Goal: Task Accomplishment & Management: Manage account settings

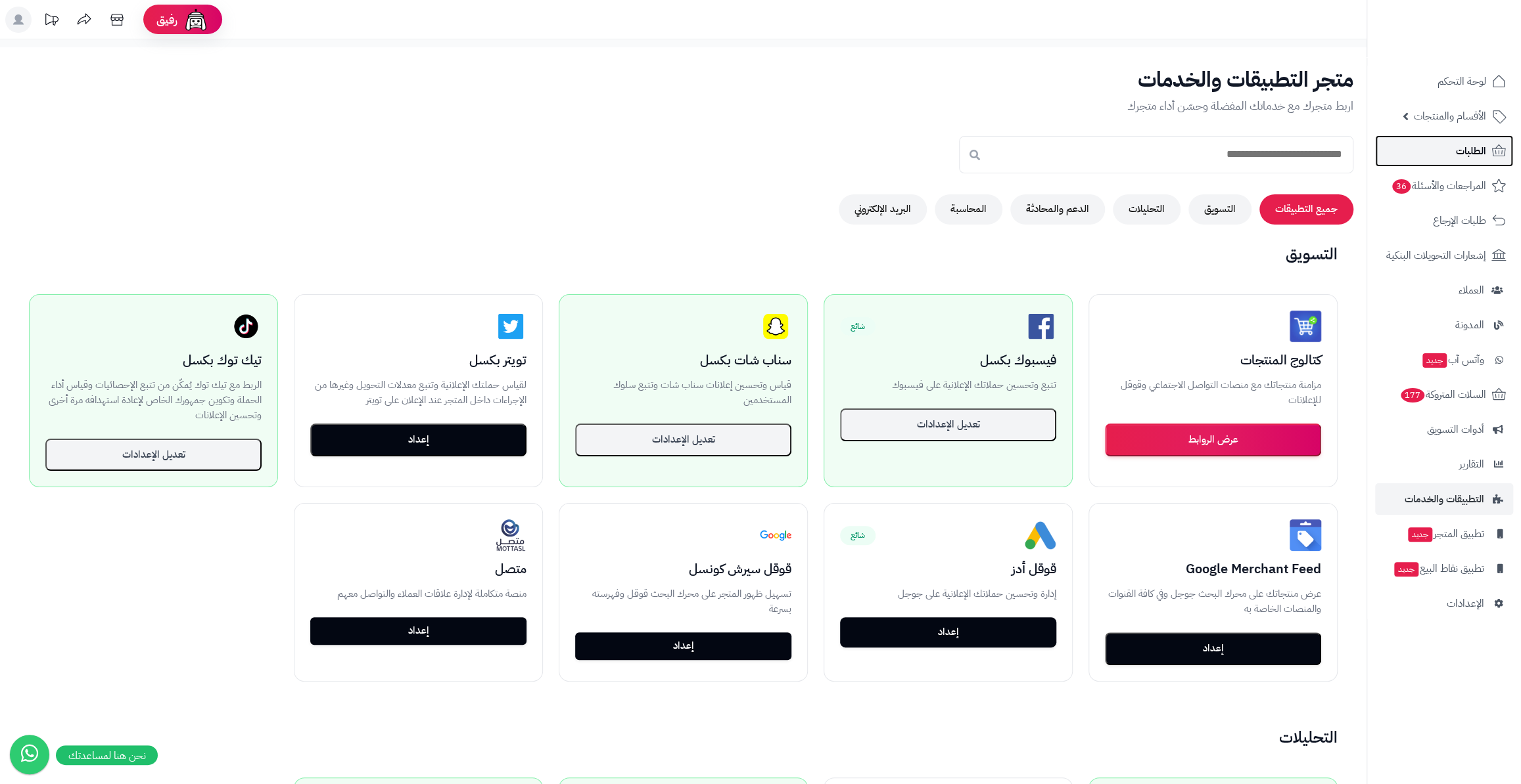
click at [1450, 147] on link "الطلبات" at bounding box center [1443, 151] width 138 height 31
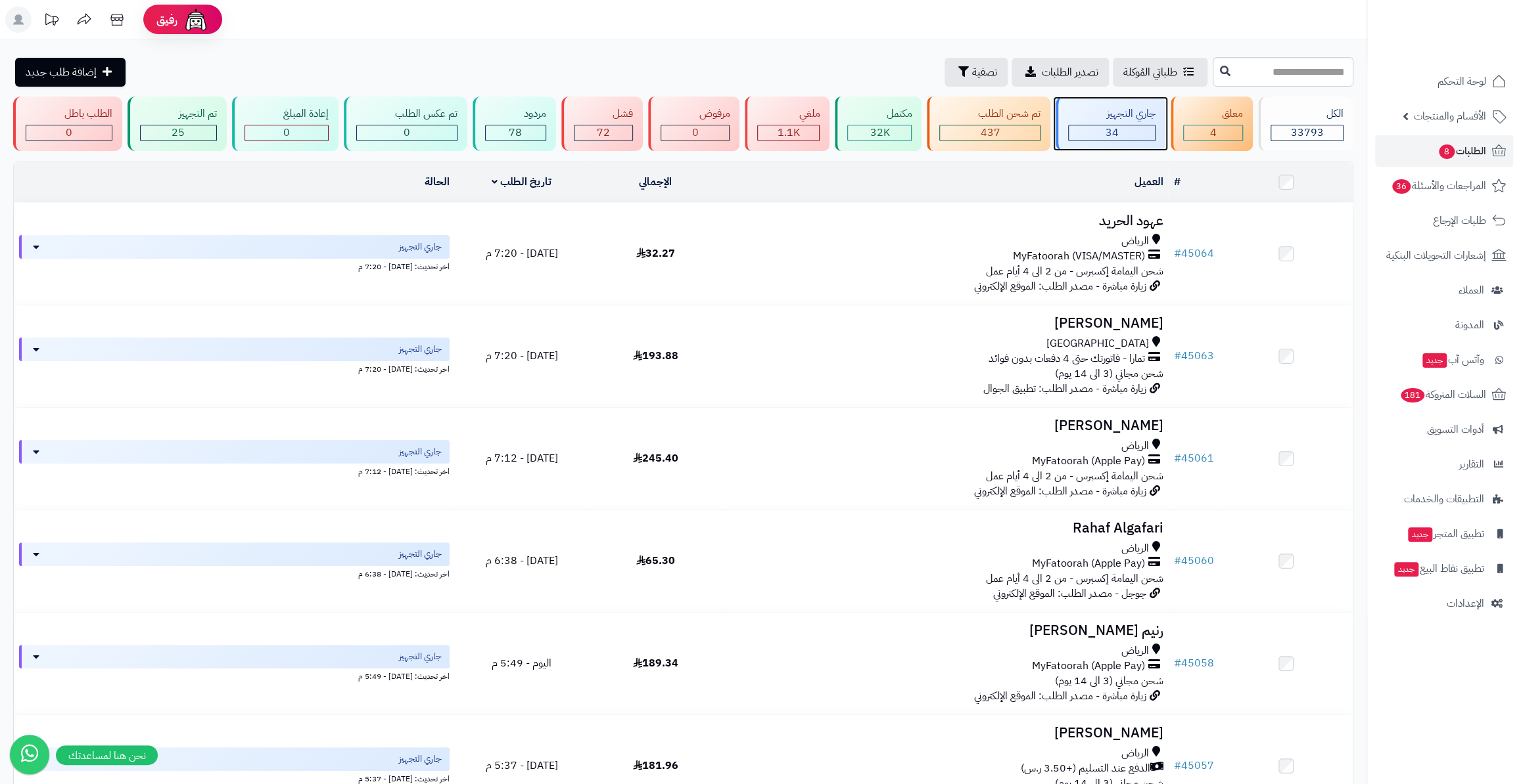
click at [1102, 131] on div "34" at bounding box center [1111, 133] width 86 height 15
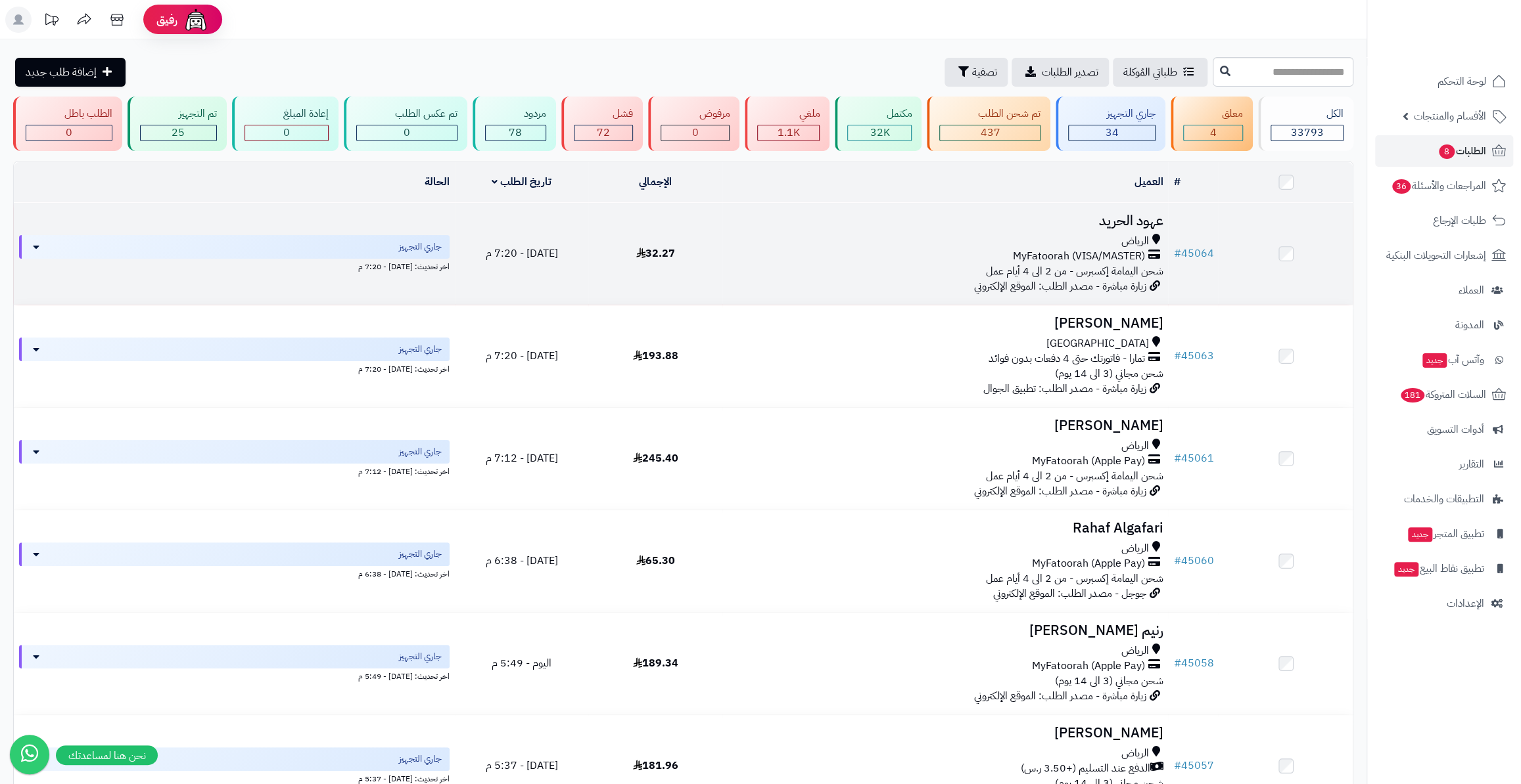
click at [1234, 239] on td at bounding box center [1285, 254] width 134 height 102
click at [1209, 247] on link "# 45064" at bounding box center [1193, 254] width 40 height 16
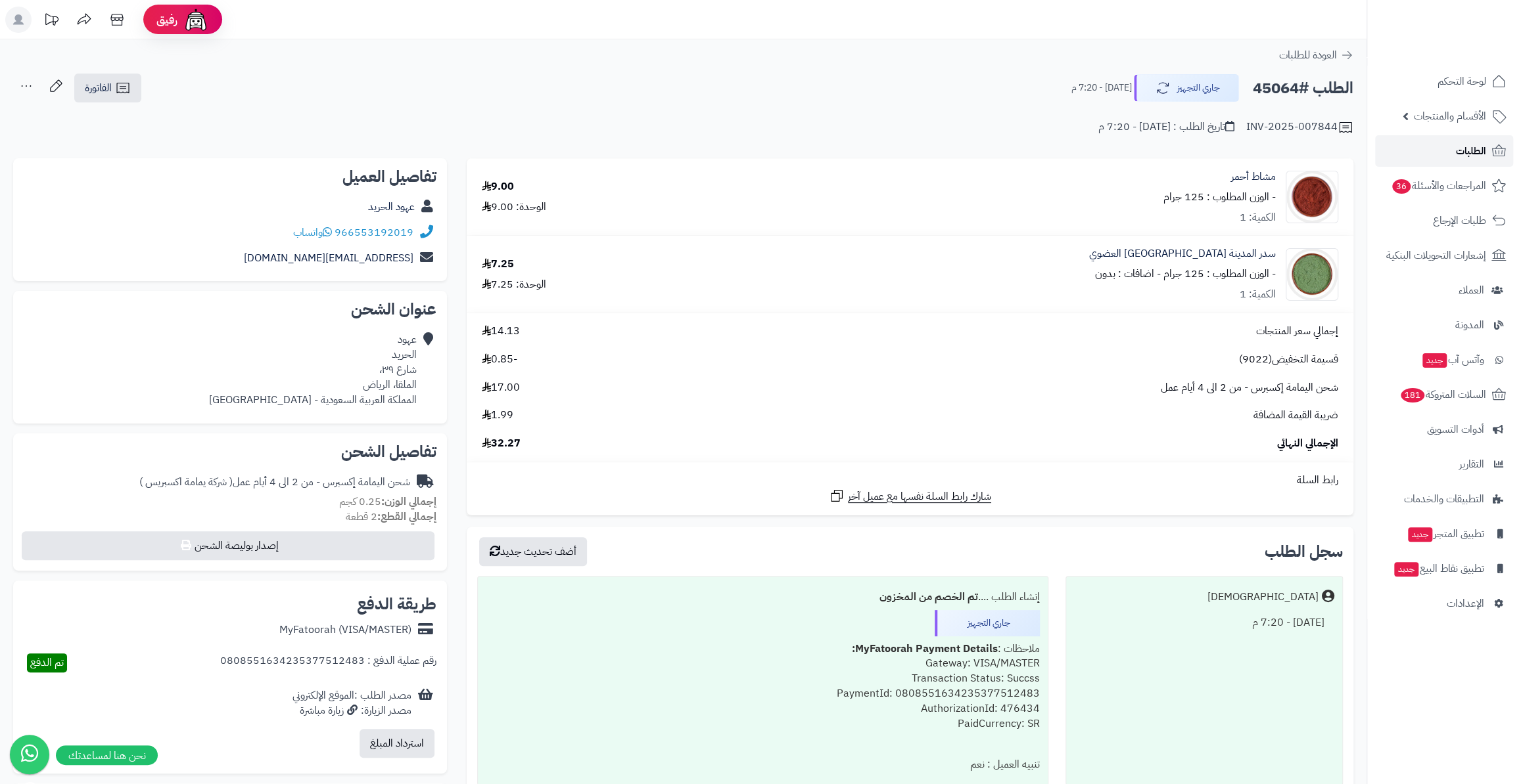
click at [1443, 151] on link "الطلبات" at bounding box center [1443, 151] width 138 height 31
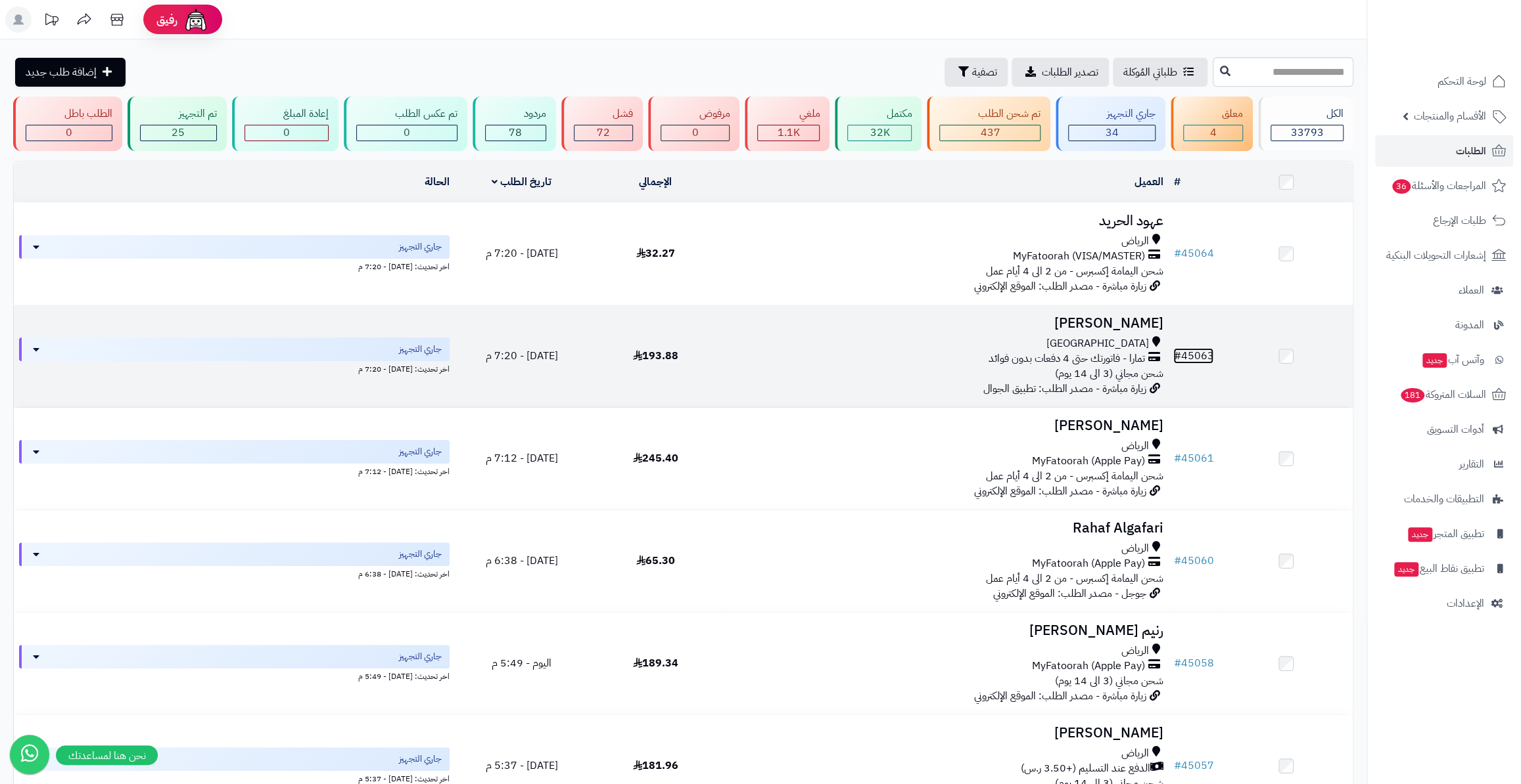
click at [1192, 353] on link "# 45063" at bounding box center [1193, 356] width 40 height 16
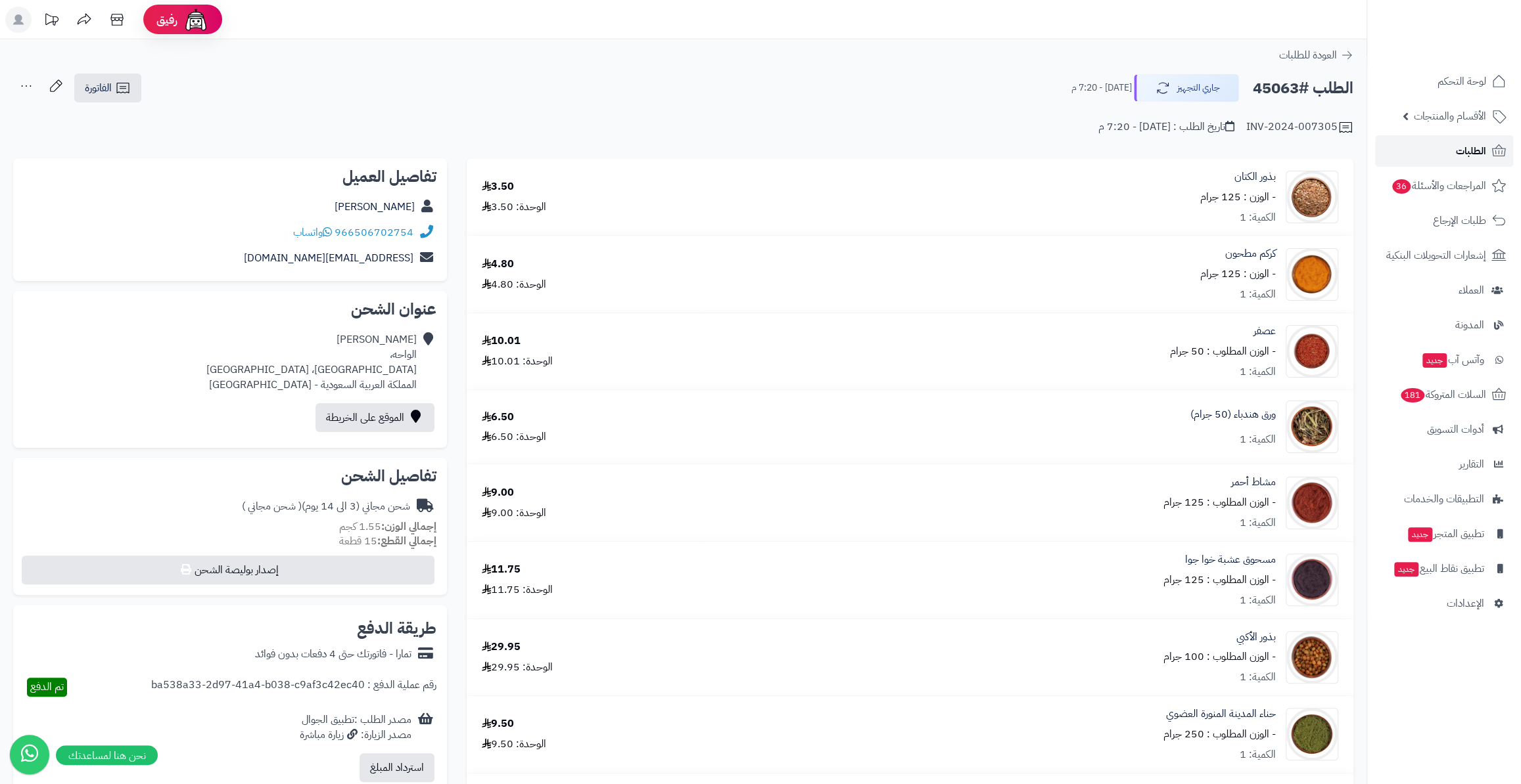
click at [1482, 146] on span "الطلبات" at bounding box center [1471, 151] width 31 height 18
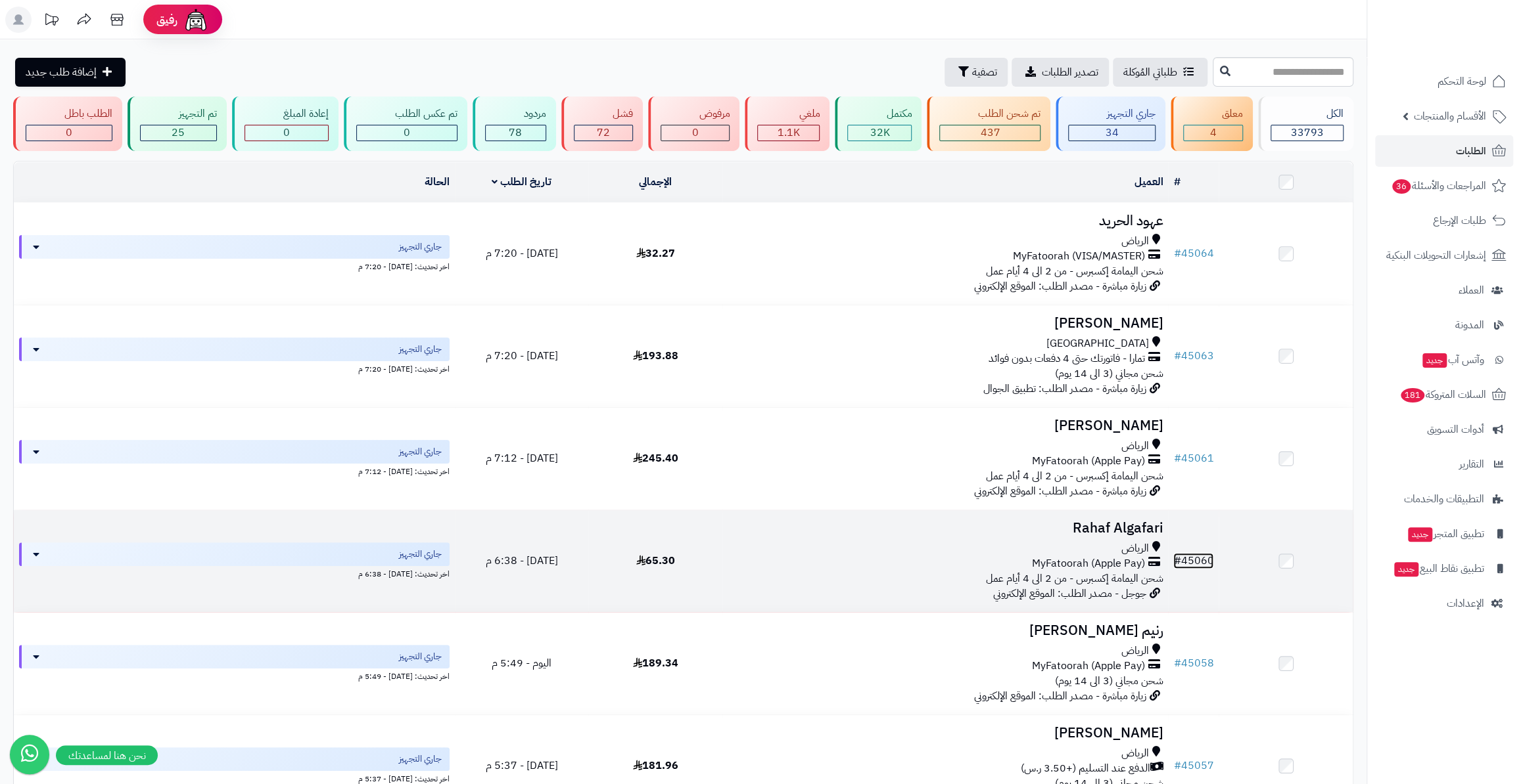
click at [1203, 559] on link "# 45060" at bounding box center [1193, 561] width 40 height 16
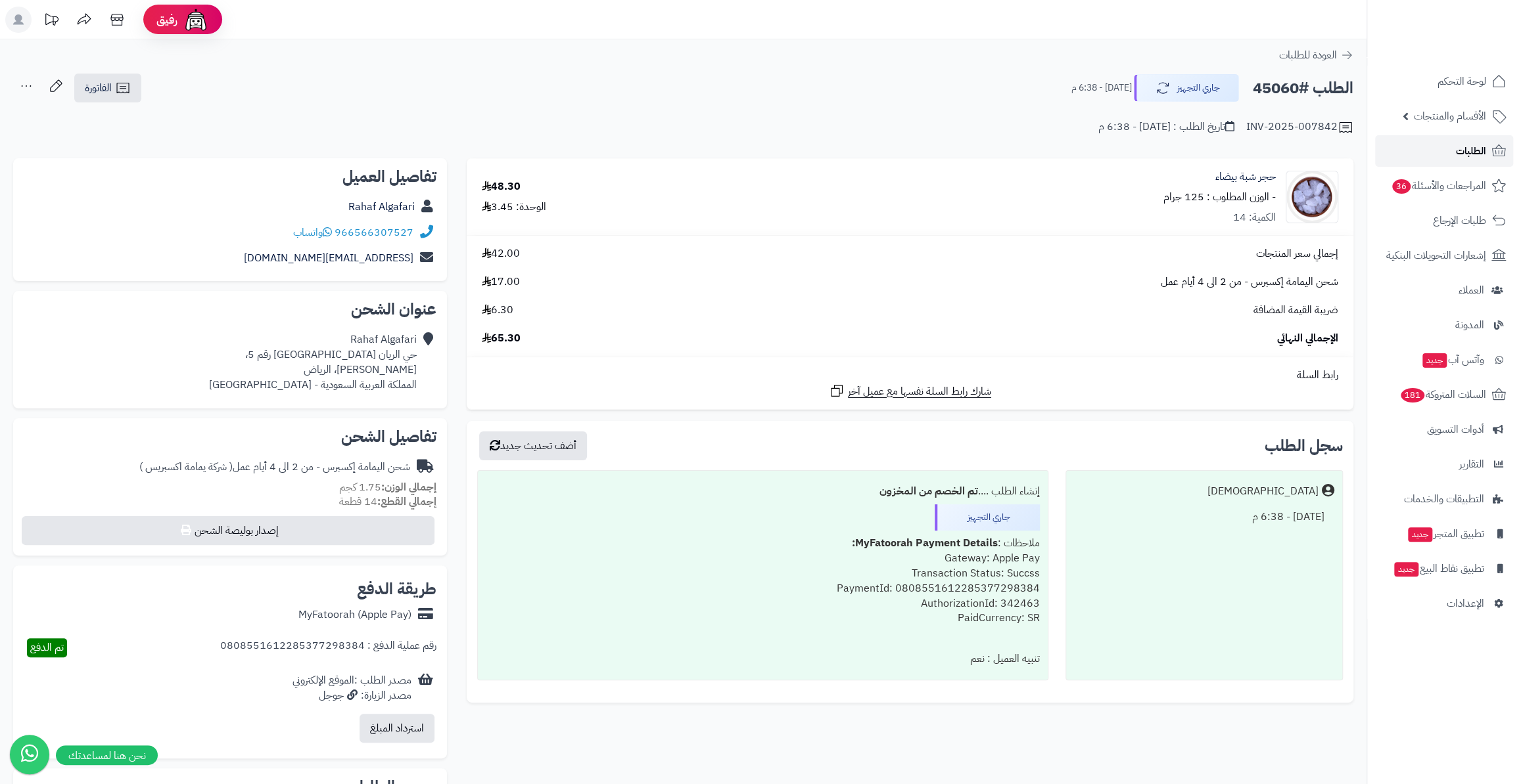
click at [1449, 151] on link "الطلبات" at bounding box center [1443, 151] width 138 height 31
